Goal: Task Accomplishment & Management: Manage account settings

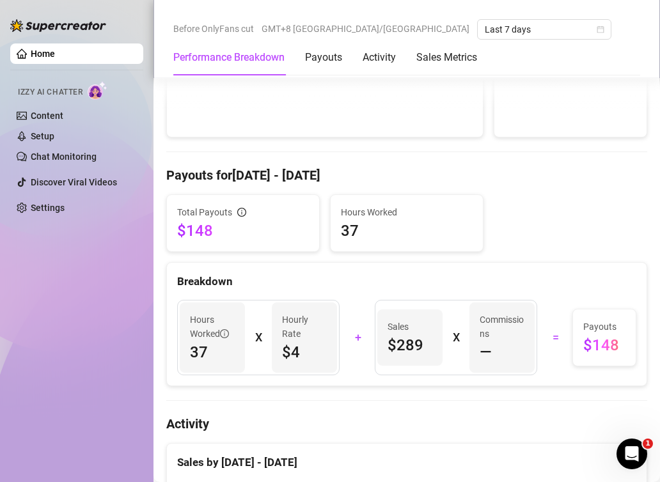
scroll to position [303, 0]
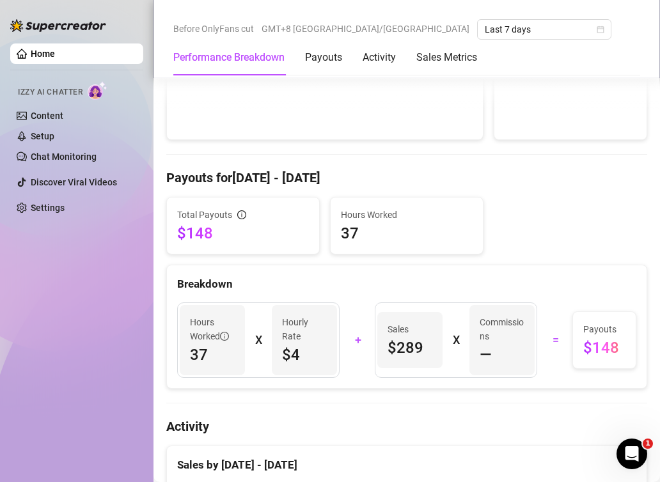
click at [286, 179] on h4 "Payouts for Aug 17 - Aug 24" at bounding box center [406, 178] width 481 height 18
click at [485, 38] on span "Last 7 days" at bounding box center [544, 29] width 119 height 19
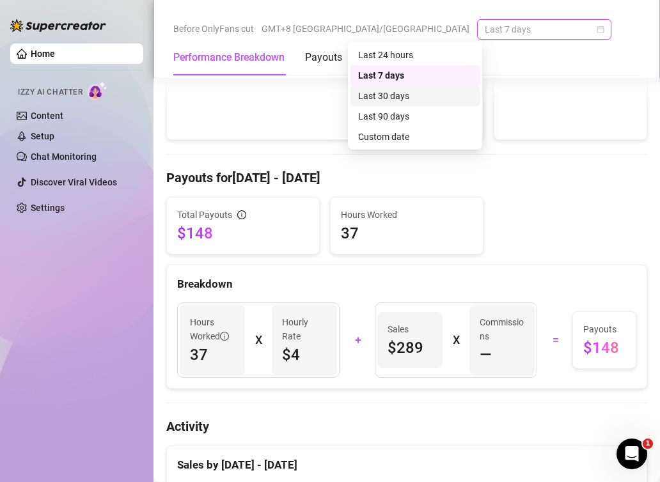
click at [406, 102] on div "Last 30 days" at bounding box center [415, 96] width 114 height 14
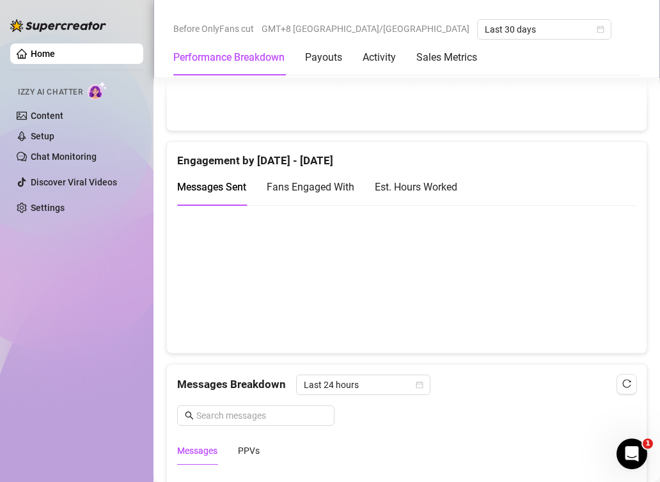
scroll to position [831, 0]
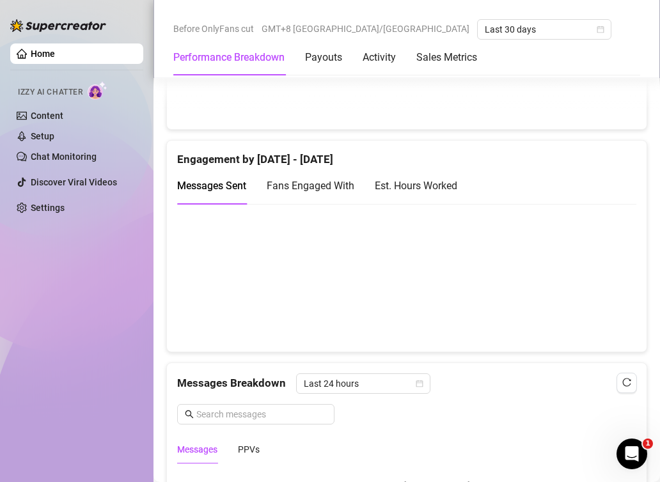
click at [325, 187] on span "Fans Engaged With" at bounding box center [311, 186] width 88 height 12
click at [427, 193] on div "Est. Hours Worked" at bounding box center [416, 186] width 82 height 36
click at [322, 189] on div "Fans Engaged With" at bounding box center [311, 186] width 88 height 16
click at [202, 186] on span "Messages Sent" at bounding box center [211, 186] width 69 height 12
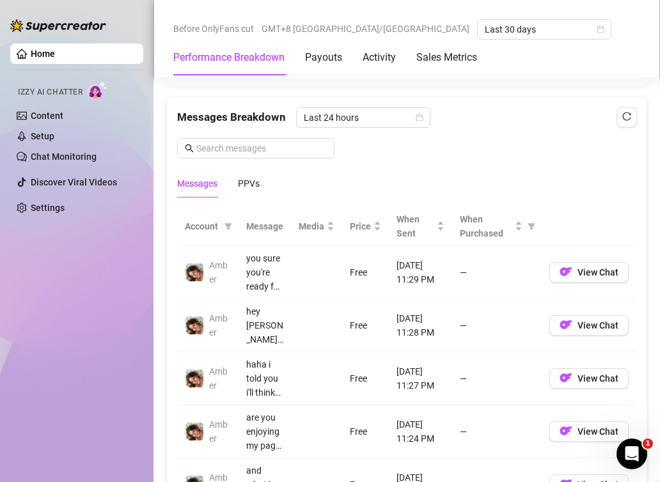
scroll to position [1098, 0]
click at [250, 183] on div "PPVs" at bounding box center [249, 183] width 22 height 14
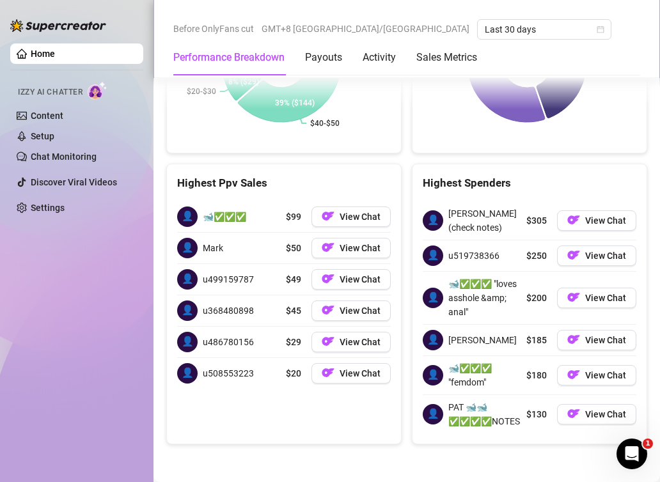
scroll to position [2321, 0]
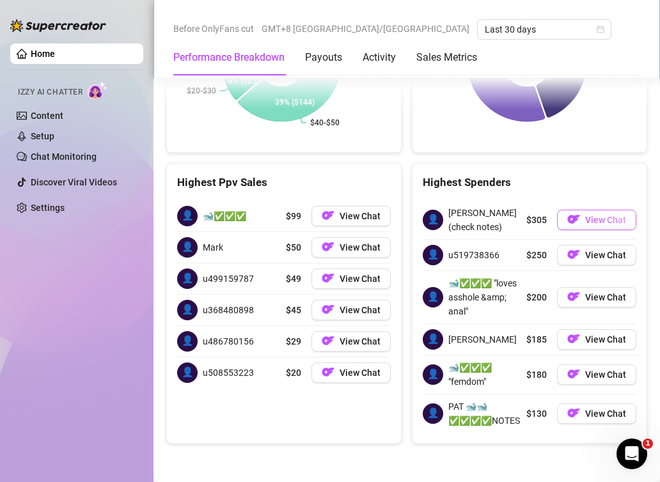
click at [588, 215] on span "View Chat" at bounding box center [605, 220] width 41 height 10
click at [352, 211] on span "View Chat" at bounding box center [360, 216] width 41 height 10
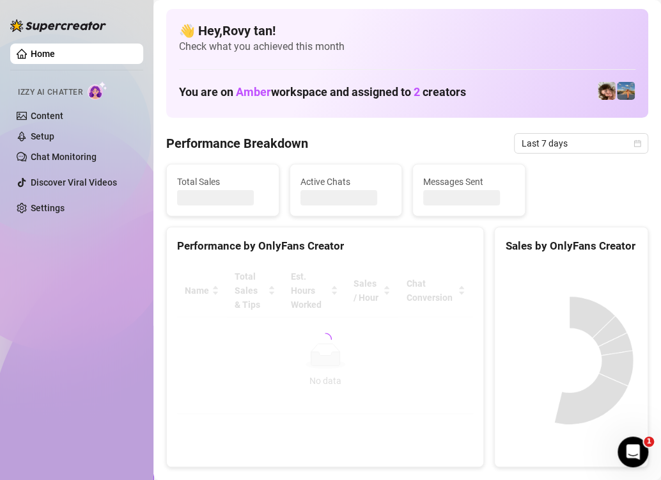
click at [223, 343] on div at bounding box center [325, 339] width 296 height 150
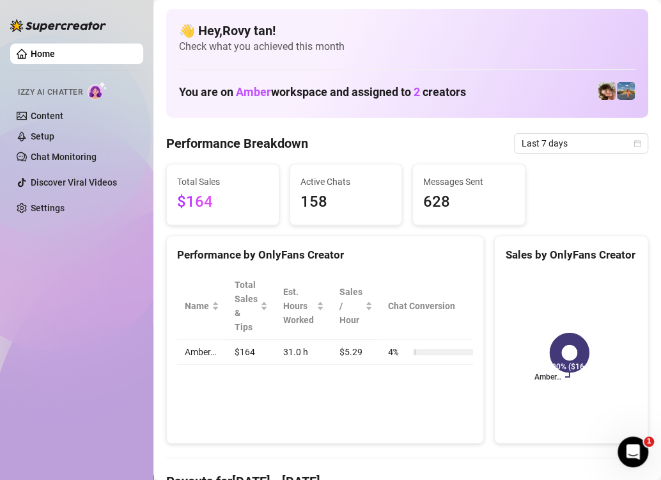
click at [80, 294] on div "Home Izzy AI Chatter Content Setup Chat Monitoring Discover Viral Videos Settin…" at bounding box center [76, 234] width 133 height 468
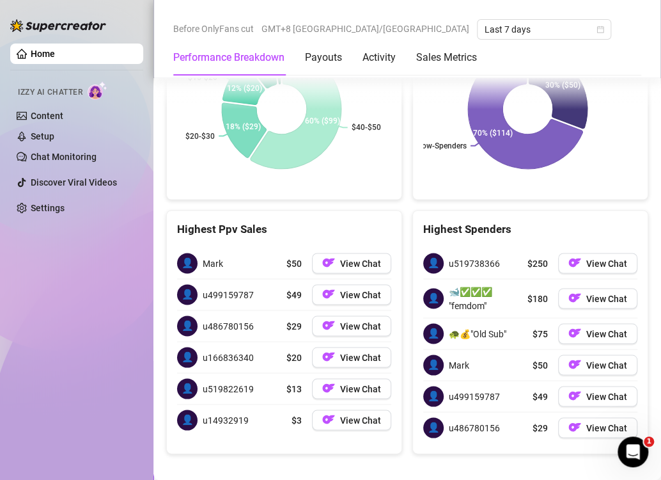
scroll to position [2244, 0]
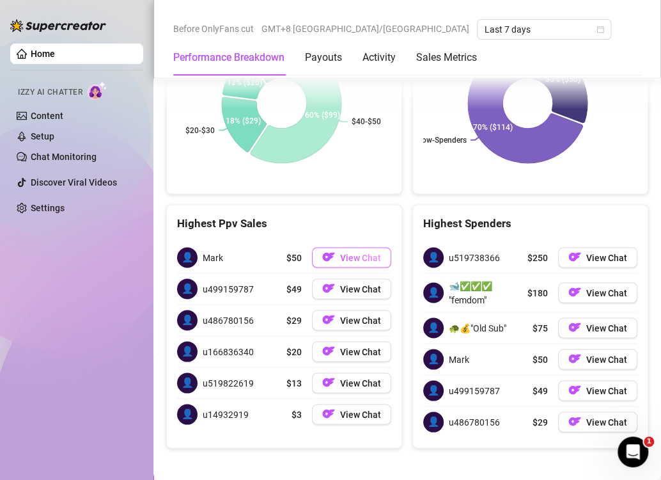
click at [350, 252] on span "View Chat" at bounding box center [360, 257] width 41 height 10
